Goal: Information Seeking & Learning: Learn about a topic

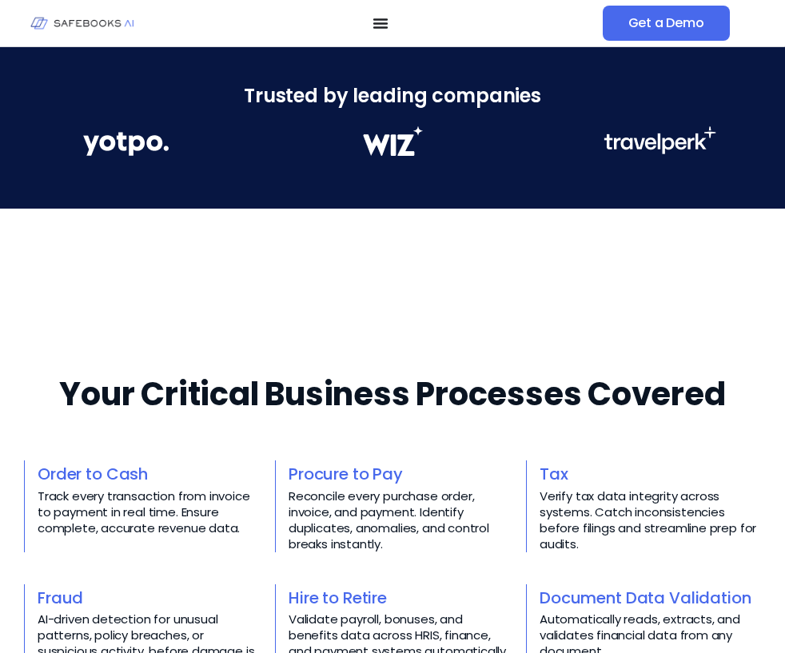
scroll to position [396, 0]
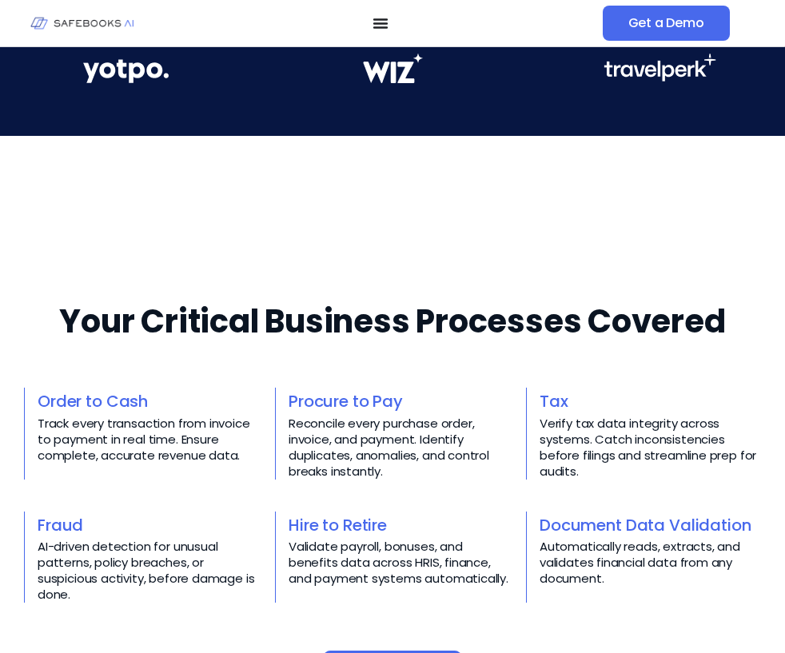
click at [383, 25] on icon "Menu Toggle" at bounding box center [380, 23] width 11 height 11
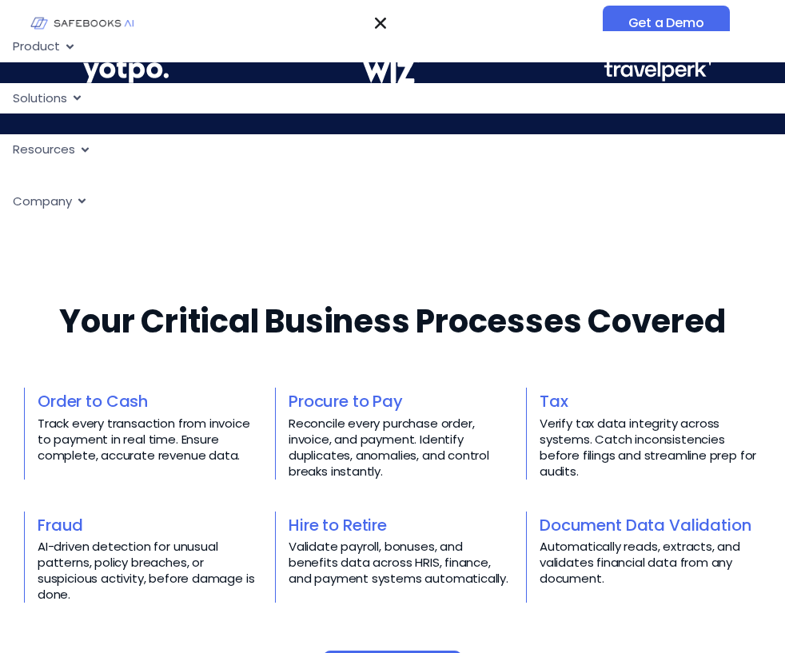
click at [70, 95] on div "Solutions Close Solutions Open Solutions" at bounding box center [392, 98] width 785 height 31
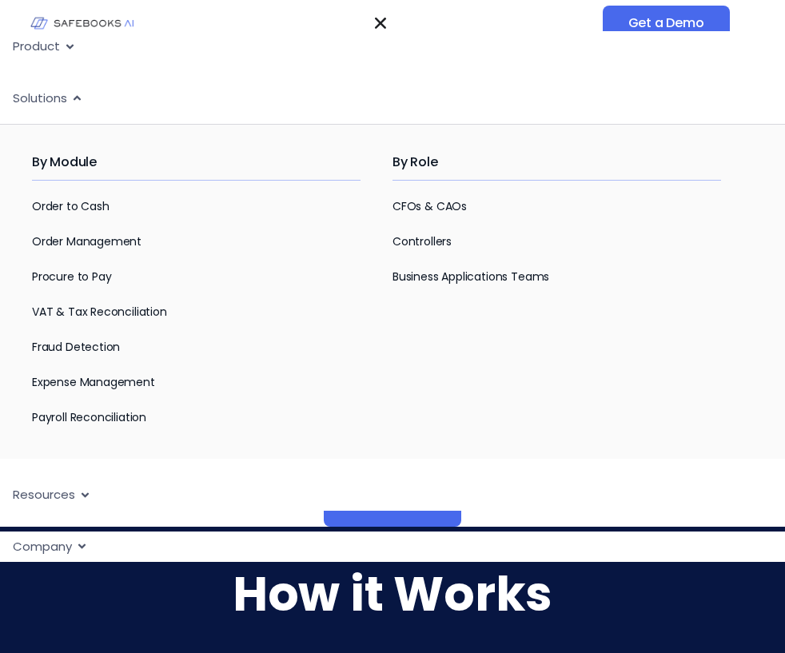
scroll to position [574, 0]
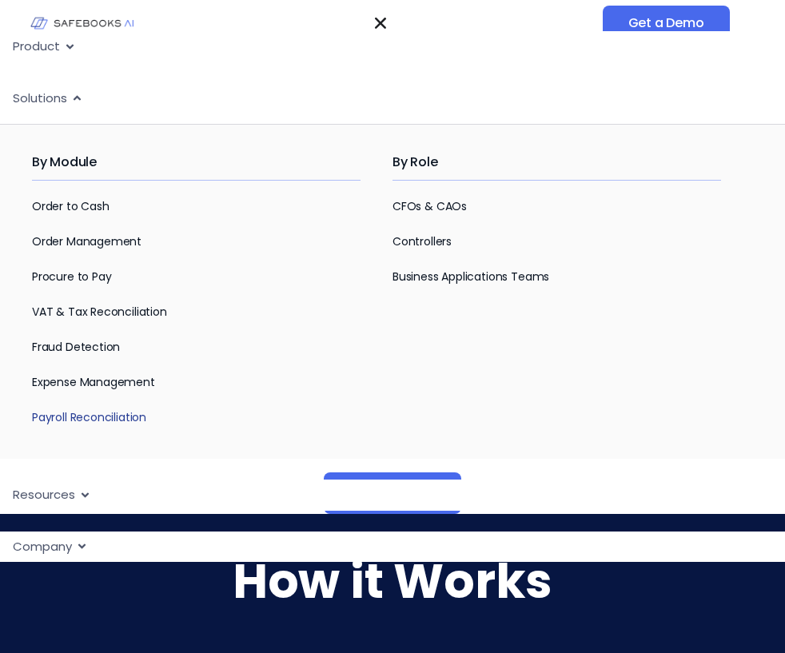
click at [113, 417] on link "Payroll Reconciliation" at bounding box center [89, 417] width 114 height 16
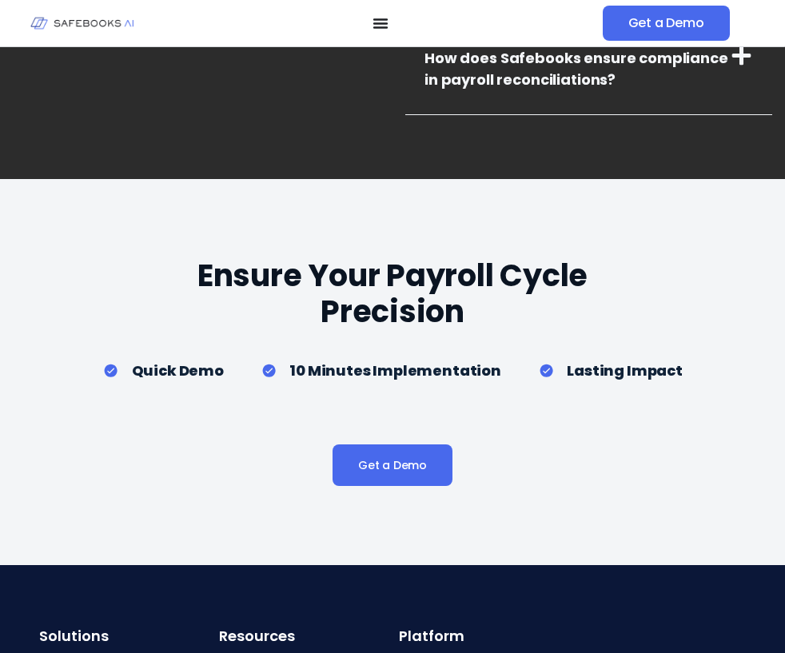
scroll to position [3072, 0]
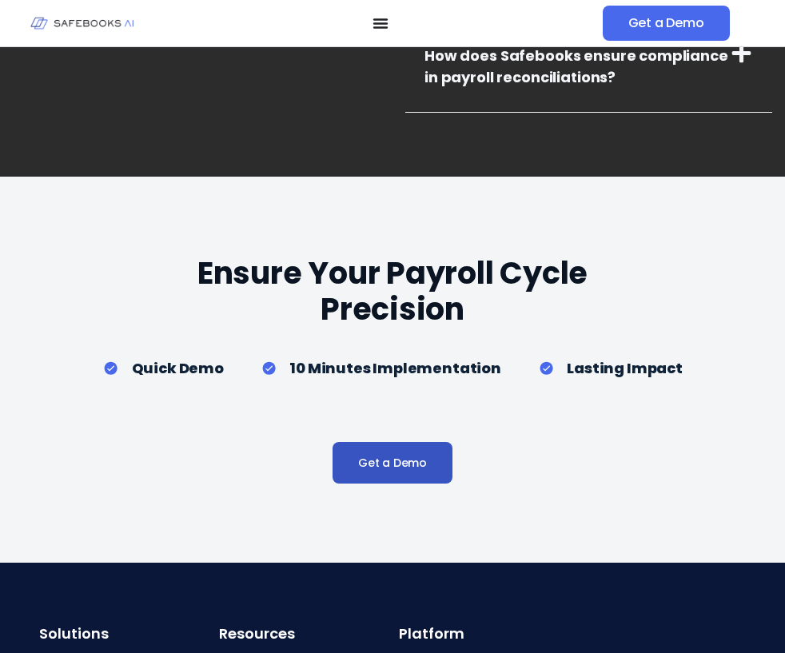
click at [405, 468] on span "Get a Demo" at bounding box center [392, 463] width 69 height 16
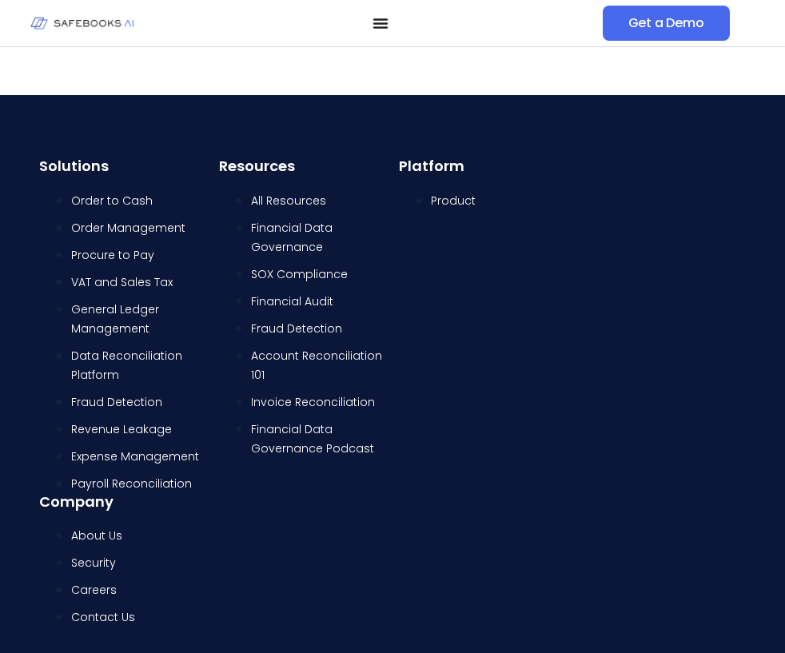
scroll to position [554, 0]
click at [126, 453] on span "Expense Management" at bounding box center [135, 457] width 128 height 16
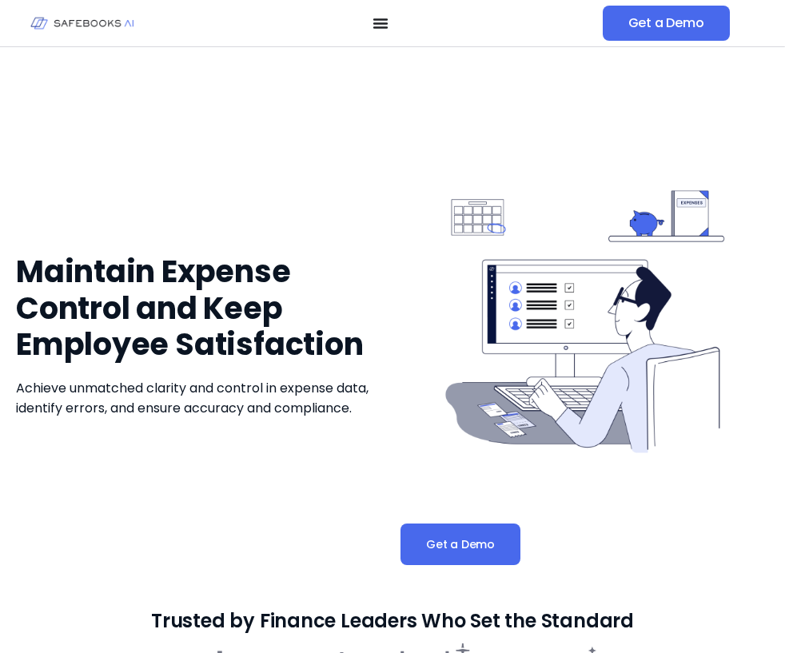
click at [376, 23] on icon "Menu Toggle" at bounding box center [381, 23] width 16 height 16
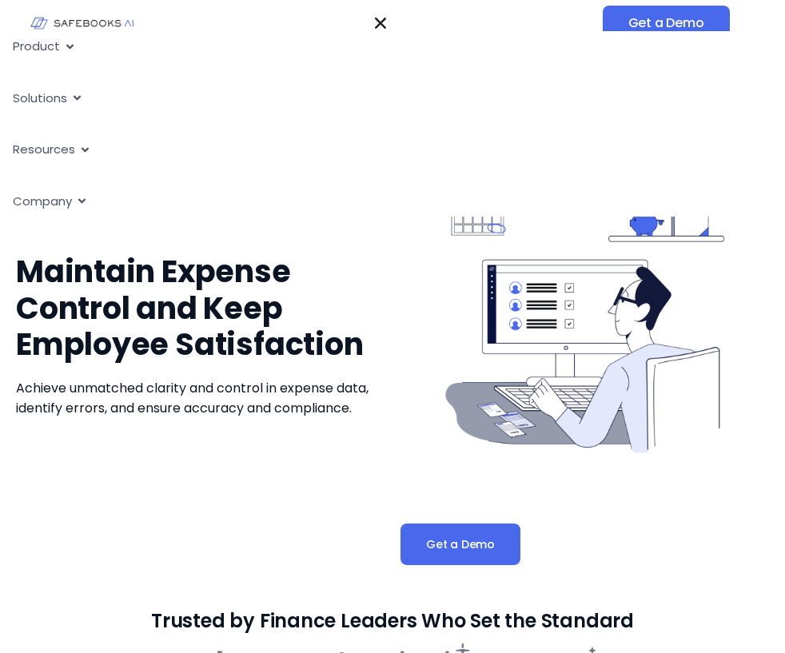
click at [59, 47] on span "Product" at bounding box center [36, 47] width 47 height 18
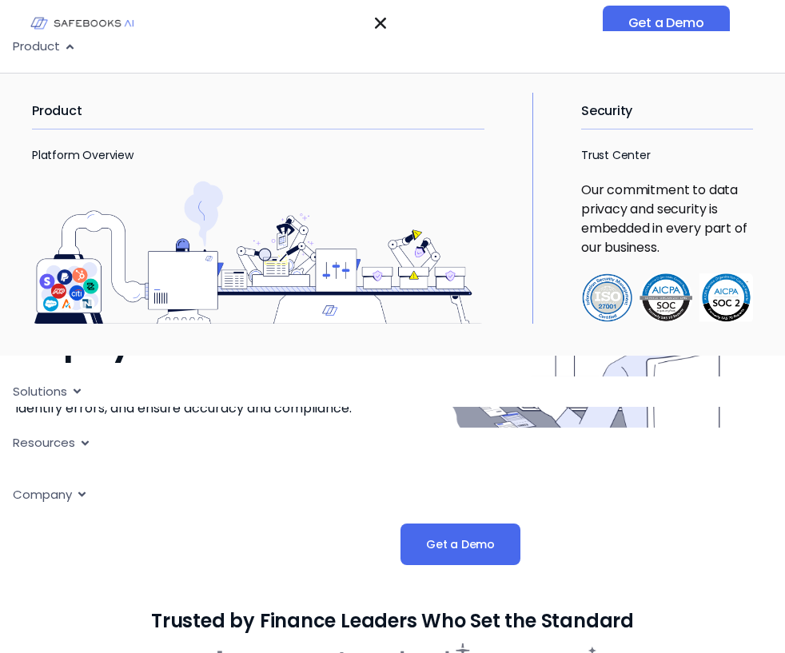
click at [73, 48] on icon "Menu" at bounding box center [69, 46] width 7 height 5
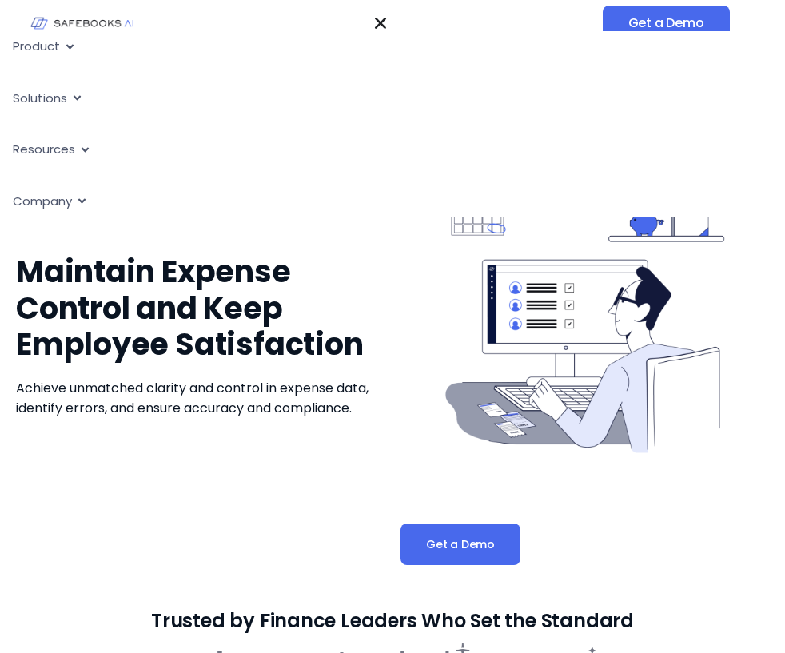
click at [71, 94] on icon "Menu" at bounding box center [77, 98] width 12 height 12
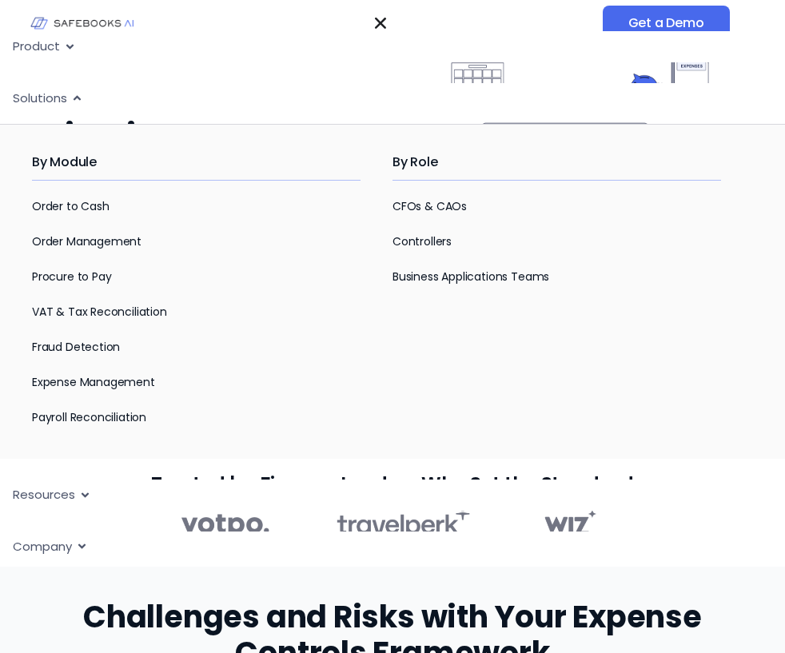
scroll to position [158, 0]
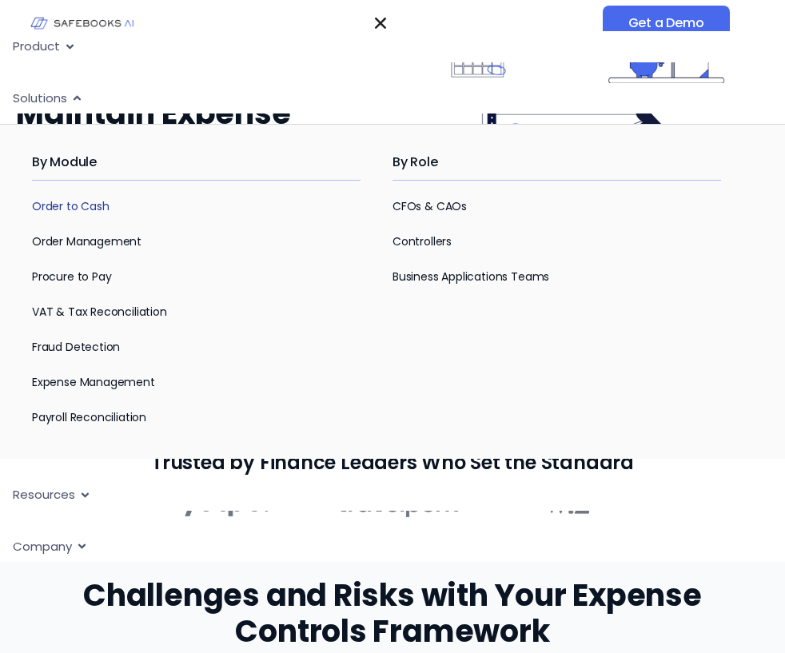
click at [86, 205] on link "Order to Cash" at bounding box center [71, 206] width 78 height 16
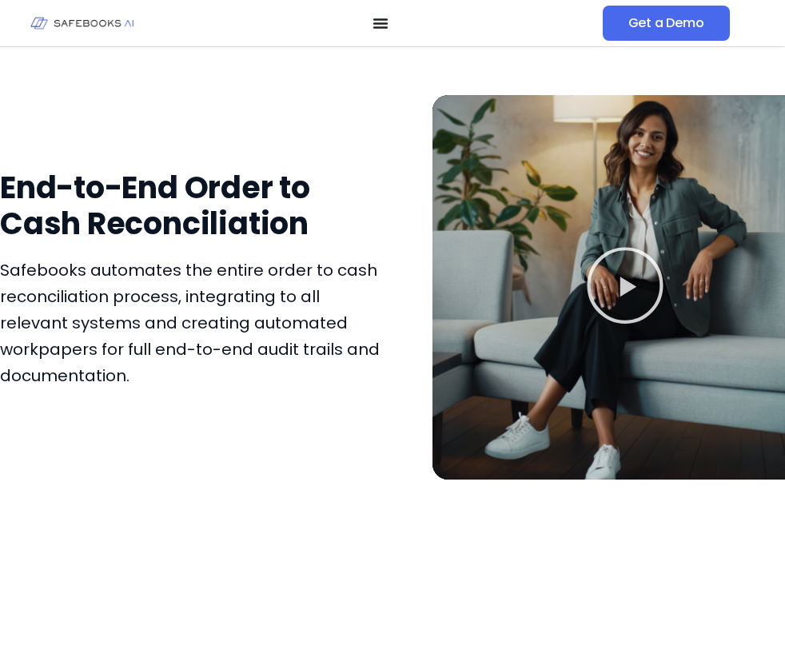
click at [377, 26] on icon "Menu Toggle" at bounding box center [381, 23] width 16 height 16
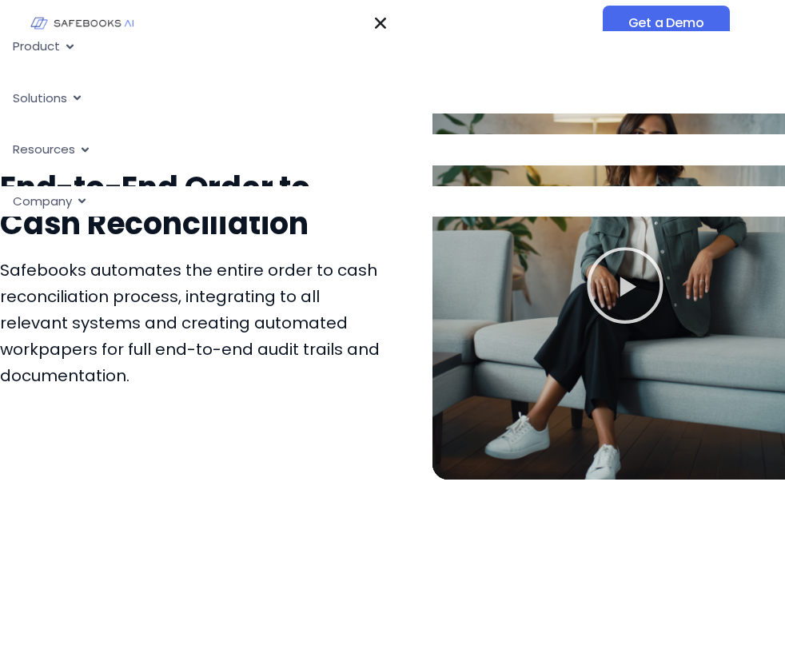
click at [56, 102] on span "Solutions" at bounding box center [40, 99] width 54 height 18
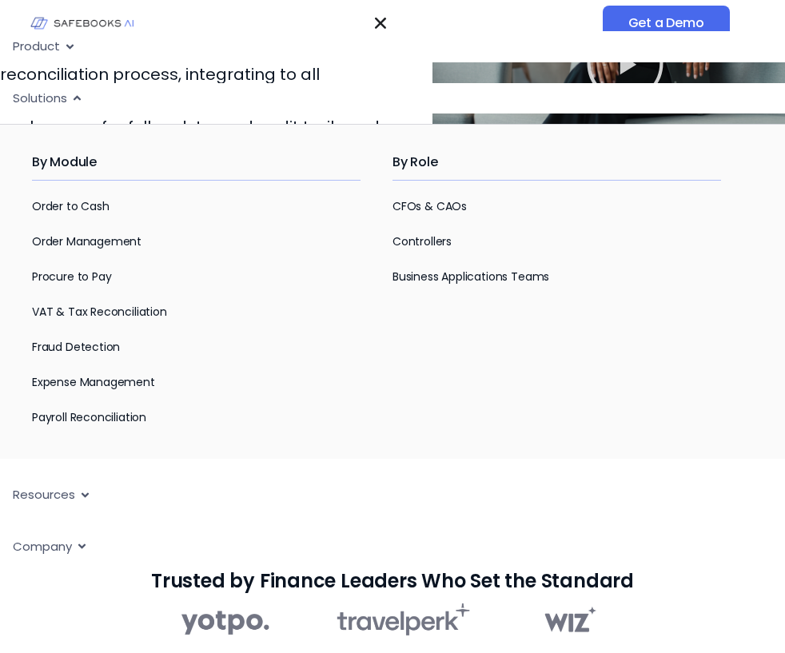
scroll to position [225, 0]
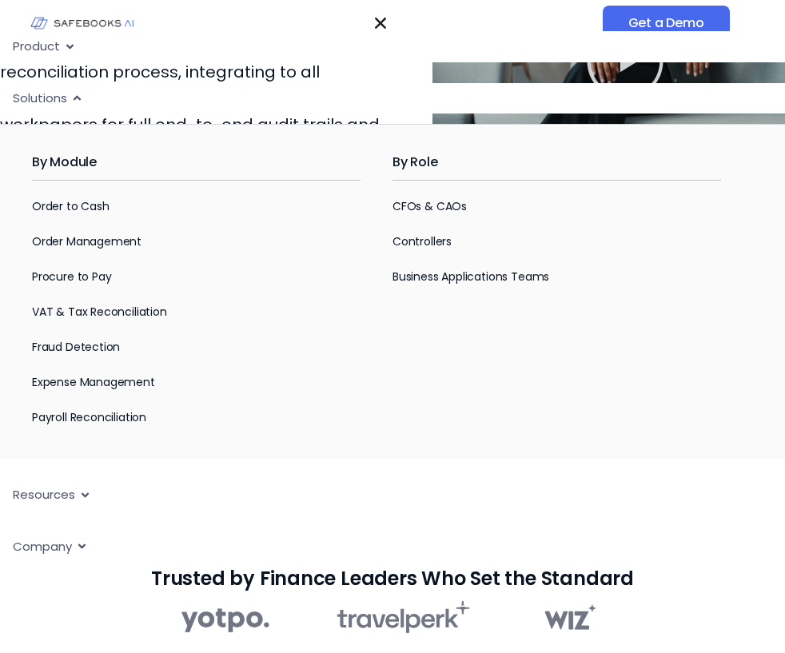
click at [79, 504] on div "Resources Close Resources Open Resources" at bounding box center [392, 495] width 785 height 31
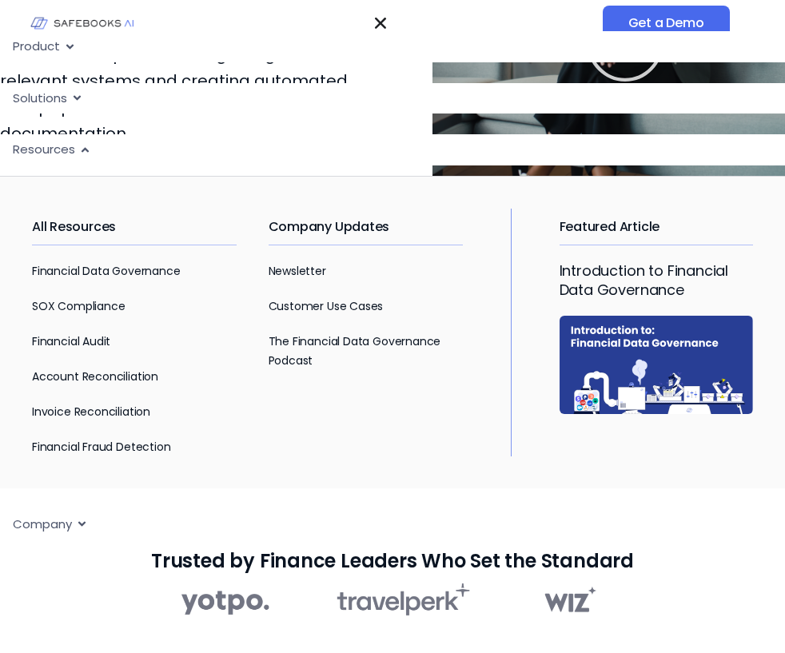
scroll to position [296, 0]
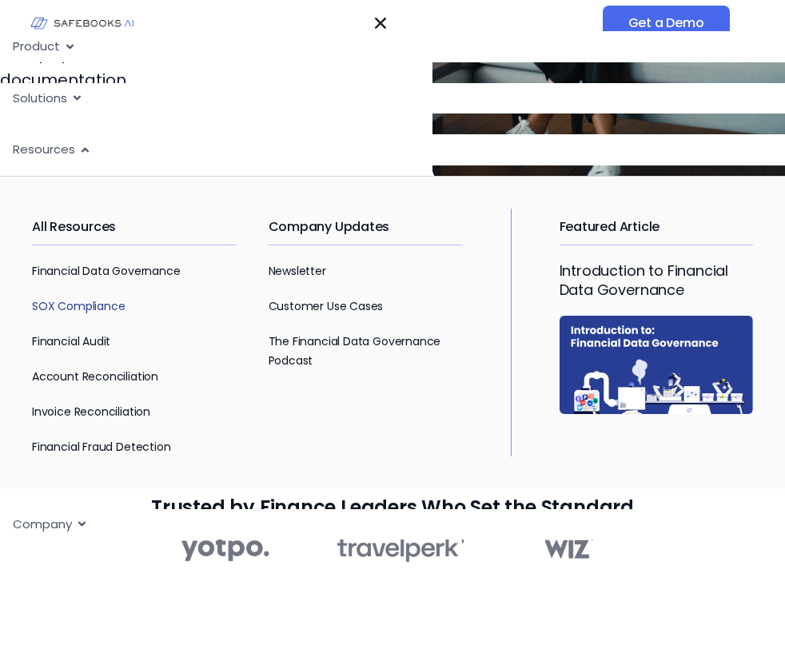
click at [102, 307] on link "SOX Compliance" at bounding box center [78, 306] width 93 height 16
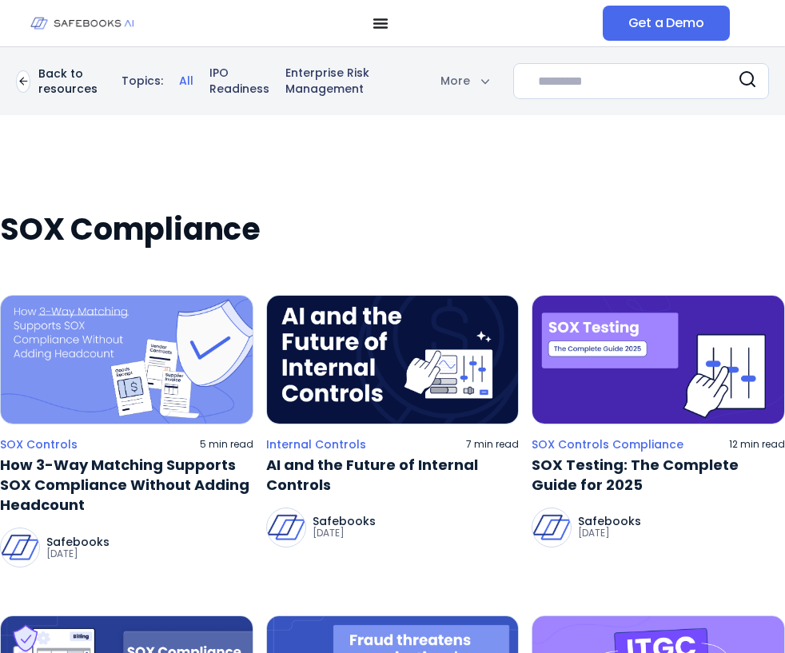
click at [376, 20] on icon "Menu Toggle" at bounding box center [381, 23] width 16 height 16
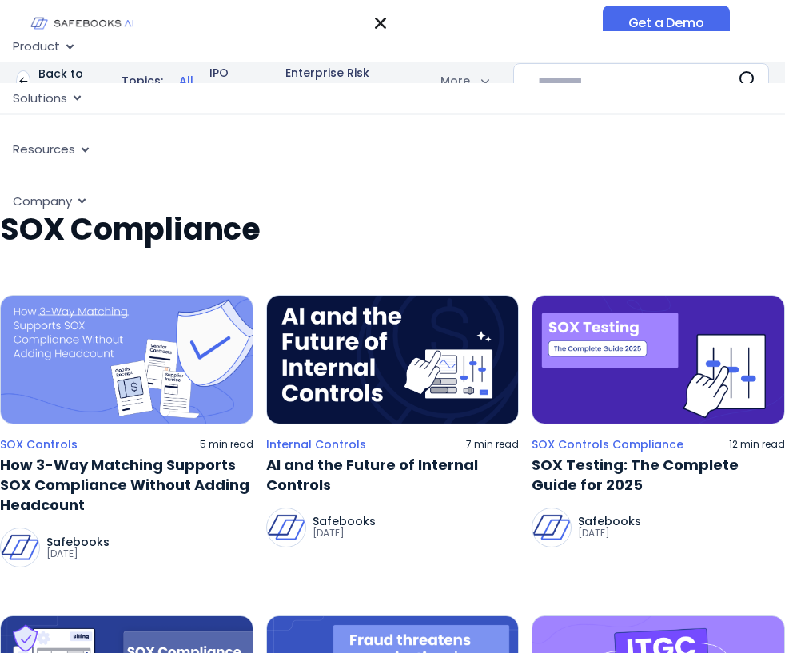
click at [77, 97] on icon "Menu" at bounding box center [77, 98] width 12 height 12
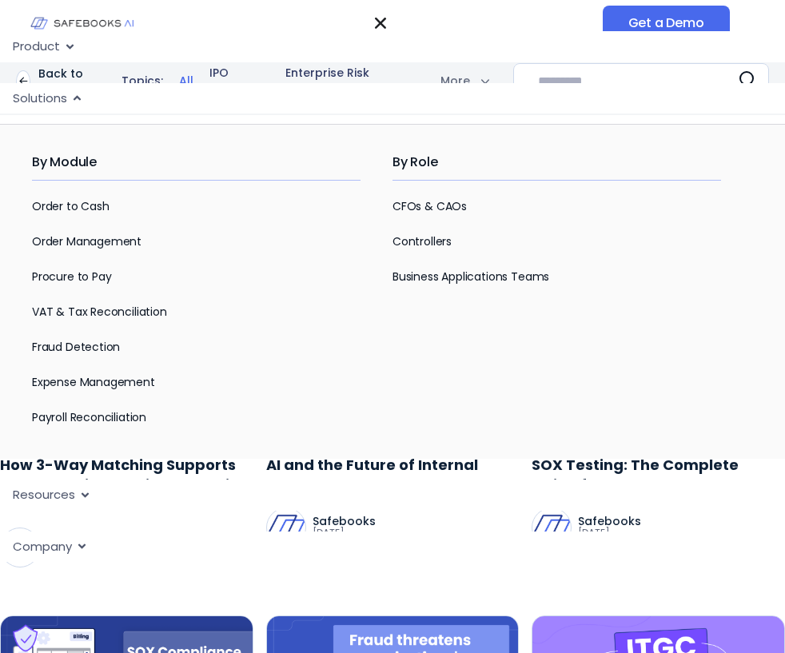
click at [73, 103] on icon "Menu" at bounding box center [77, 98] width 12 height 12
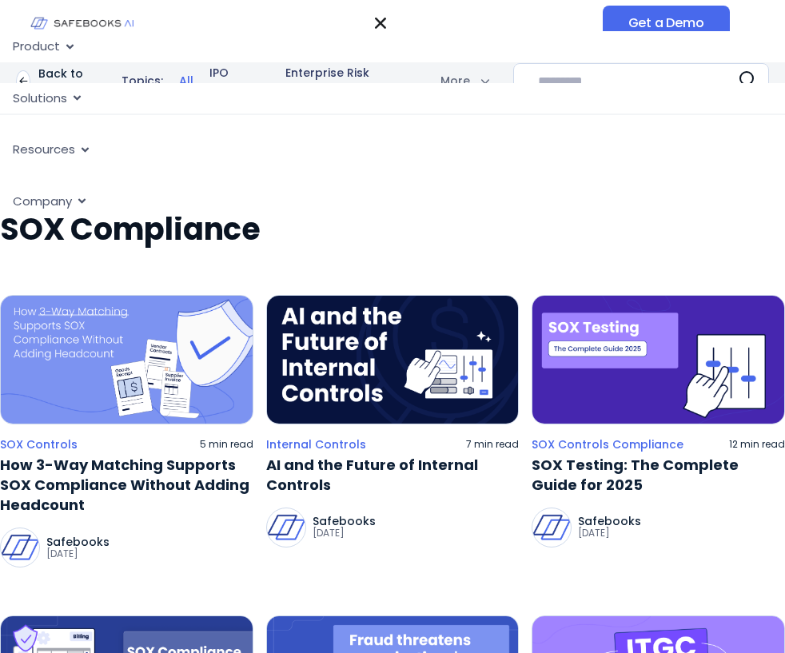
click at [73, 154] on span "Resources" at bounding box center [44, 150] width 62 height 18
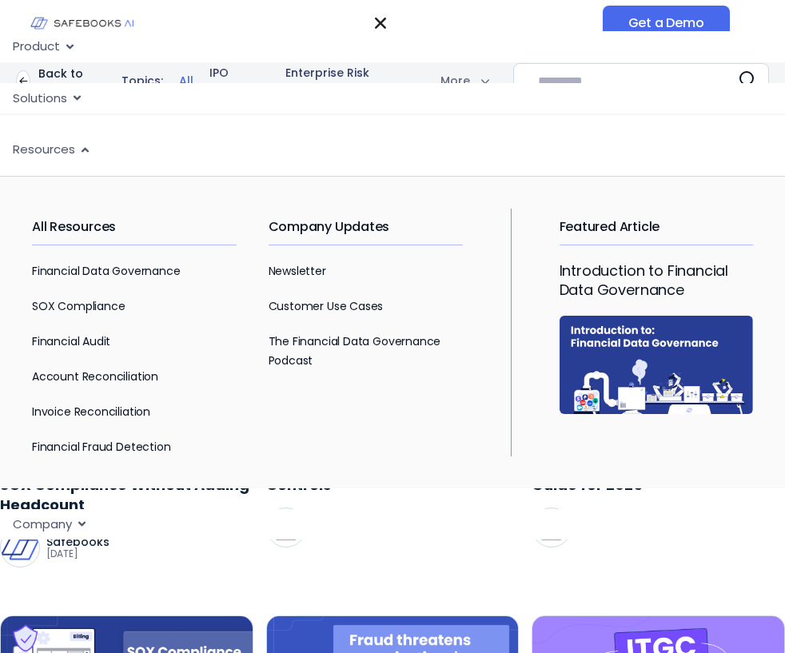
click at [80, 154] on icon "Menu" at bounding box center [85, 150] width 12 height 12
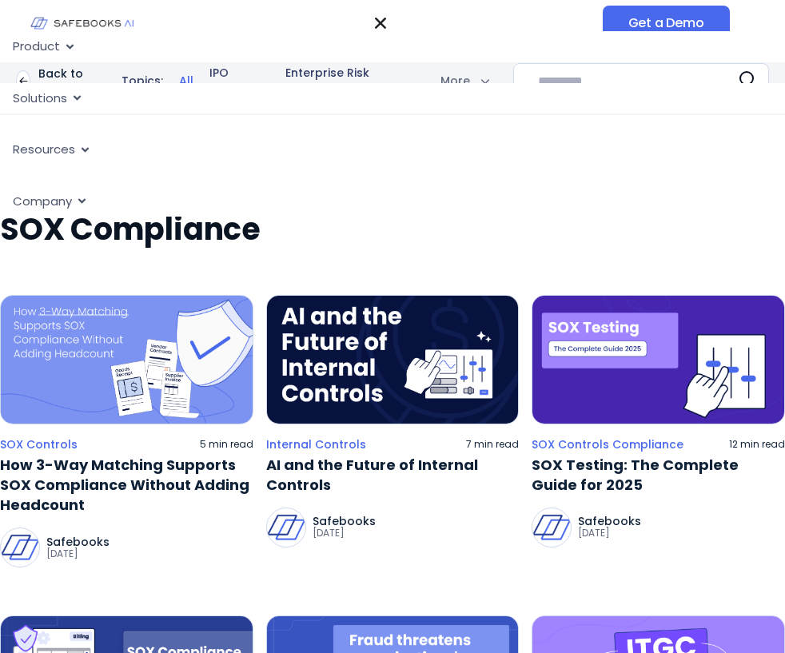
click at [75, 200] on div "Company Close Company Open Company" at bounding box center [392, 201] width 785 height 31
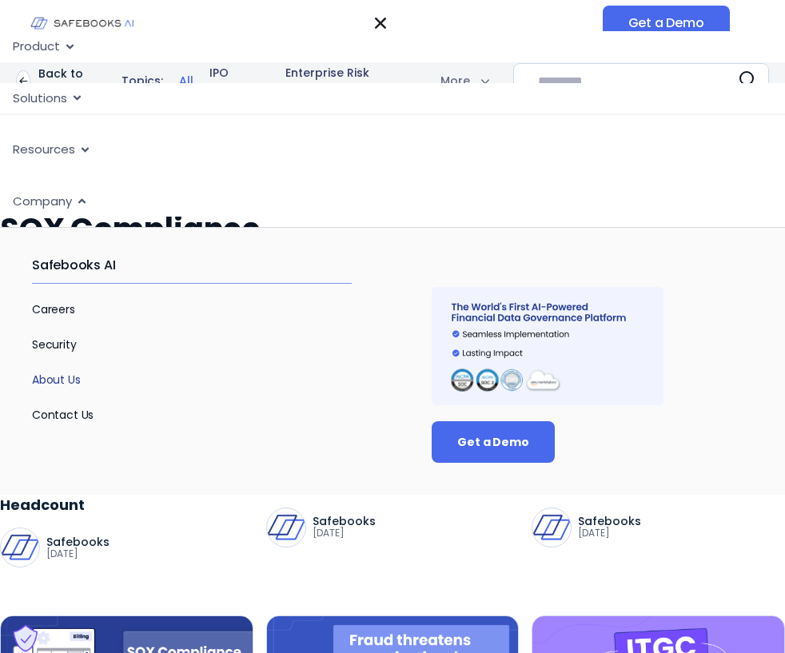
click at [67, 381] on link "About Us" at bounding box center [56, 380] width 49 height 16
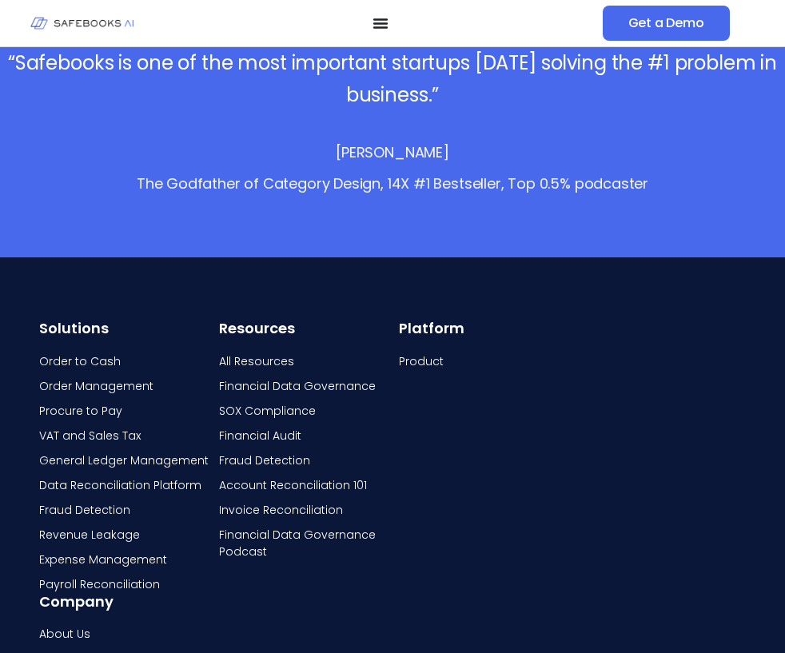
scroll to position [3013, 0]
